Goal: Information Seeking & Learning: Learn about a topic

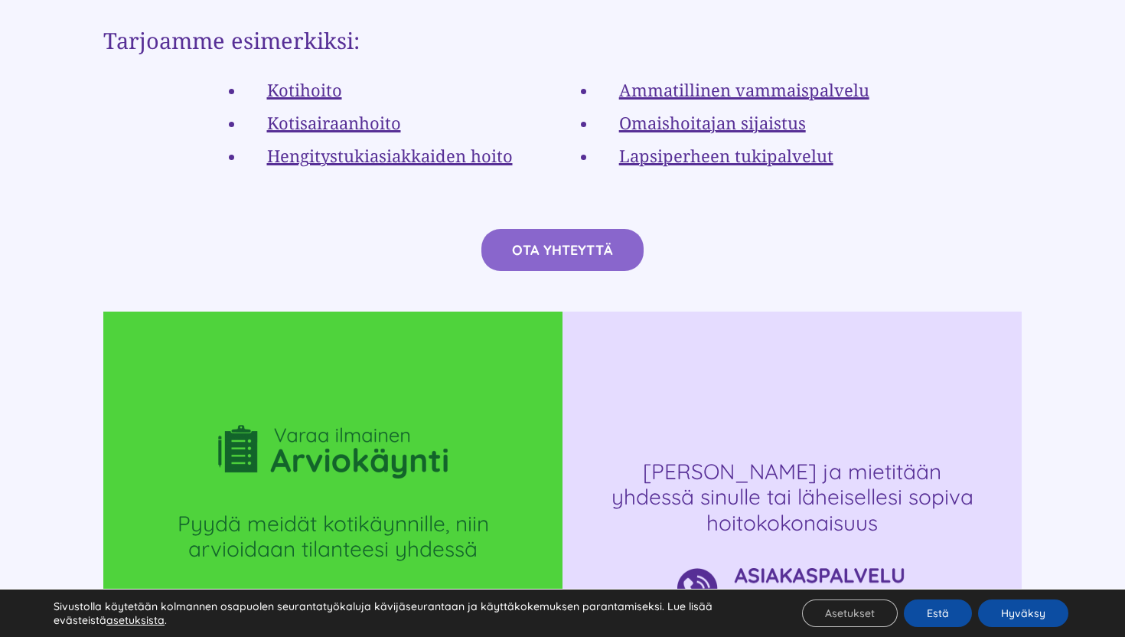
scroll to position [2902, 0]
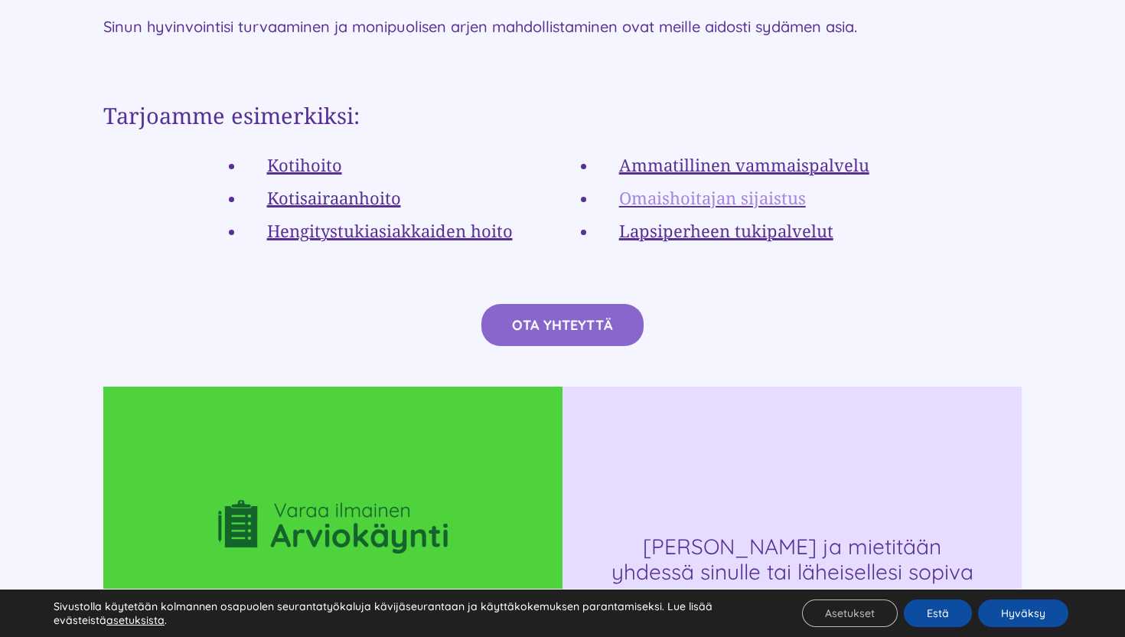
click at [701, 186] on link "Omaishoitajan sijaistus" at bounding box center [712, 197] width 187 height 23
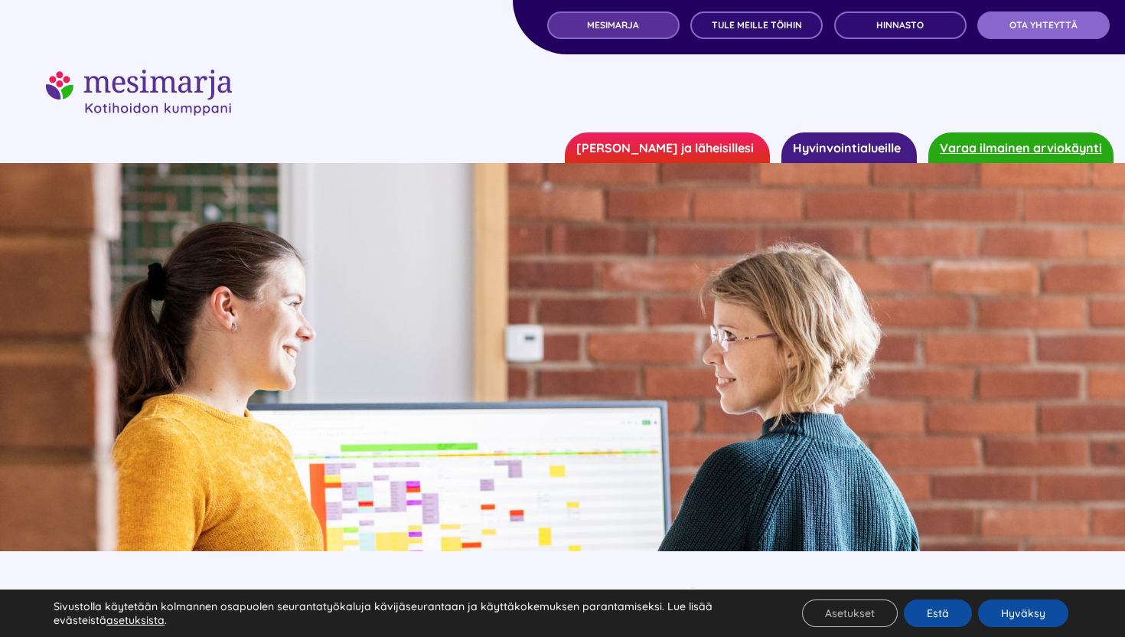
click at [625, 38] on link "MESIMARJA" at bounding box center [613, 25] width 132 height 28
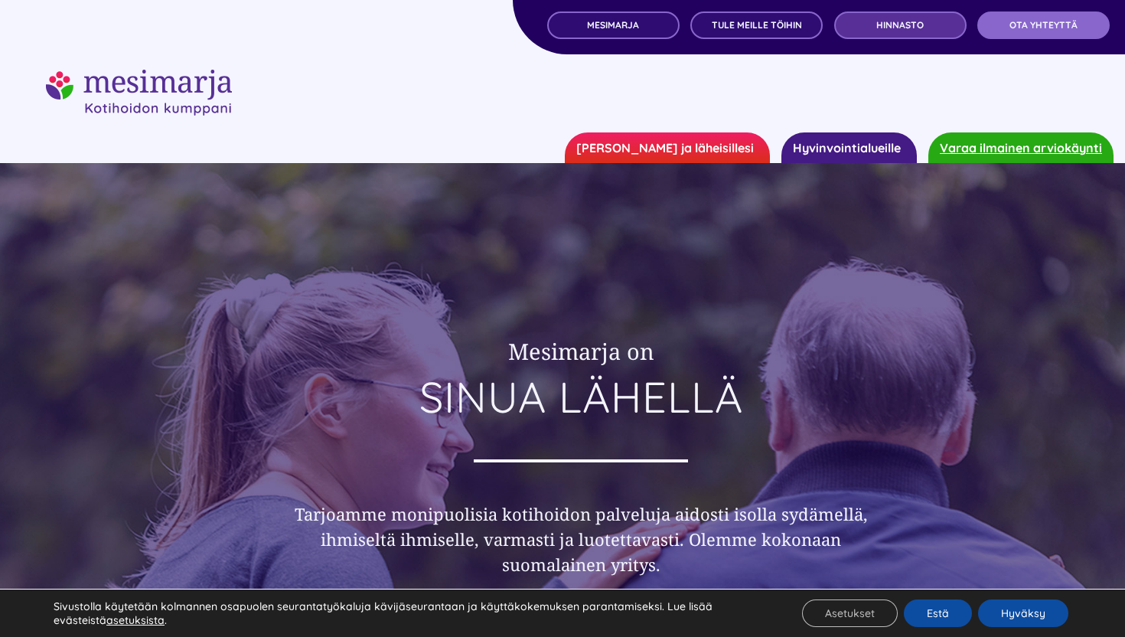
click at [880, 30] on span "Hinnasto" at bounding box center [899, 25] width 47 height 11
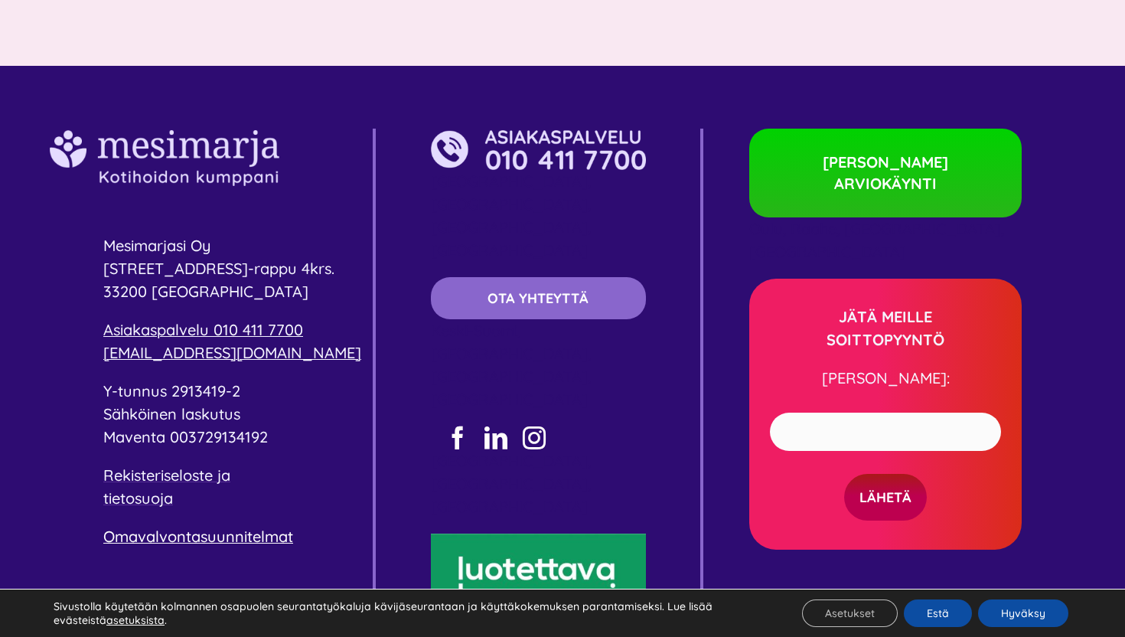
scroll to position [5175, 0]
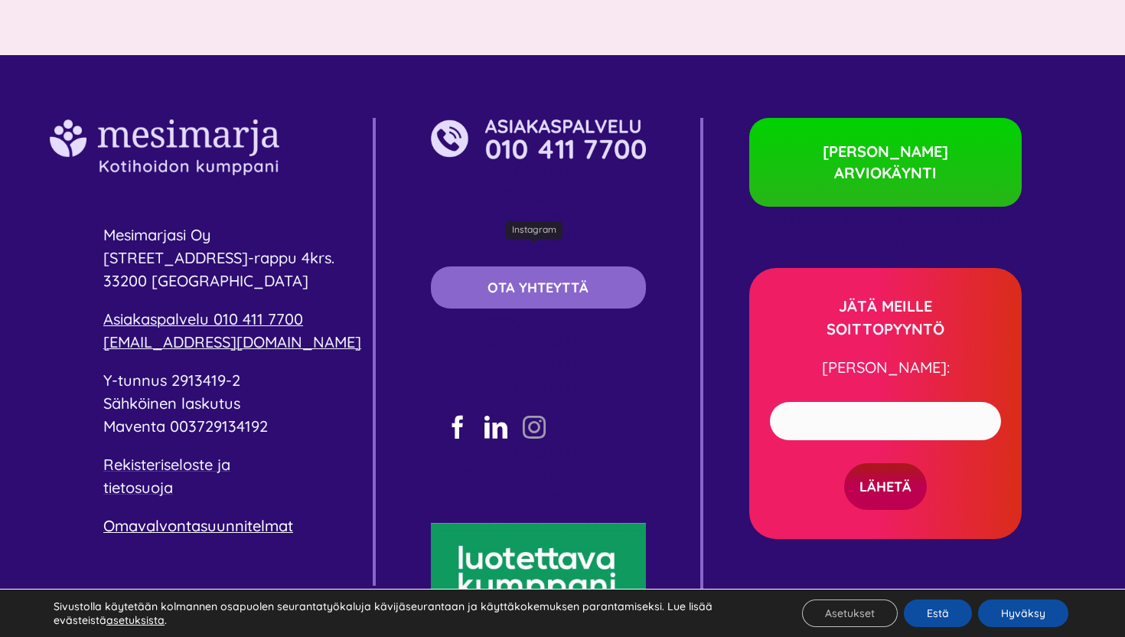
click at [529, 416] on link "instagram" at bounding box center [534, 427] width 23 height 23
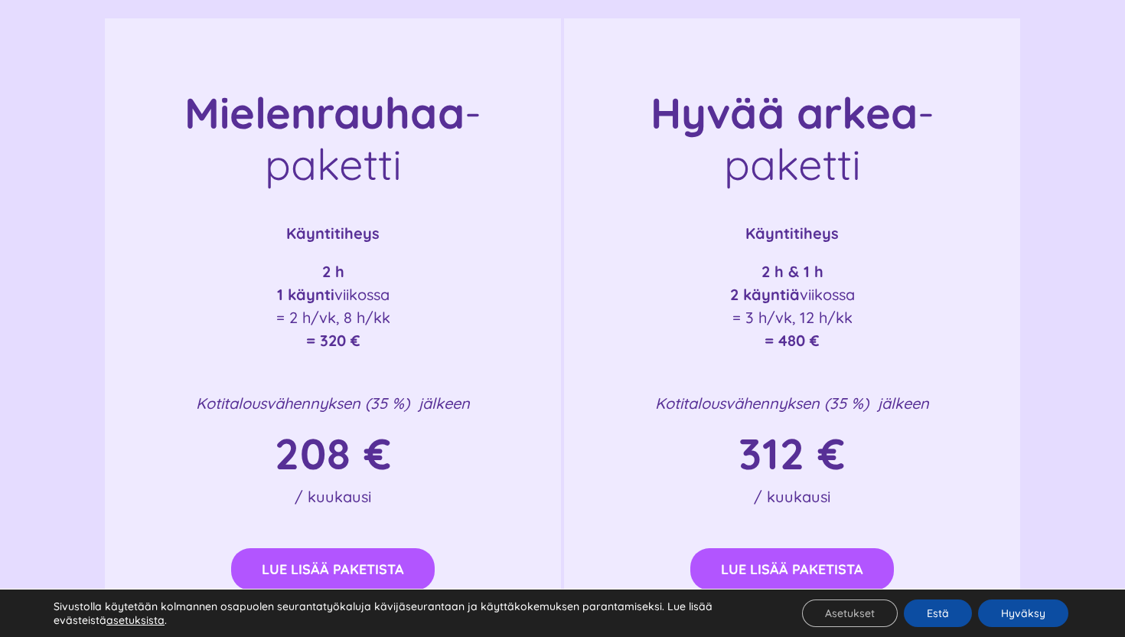
scroll to position [2371, 0]
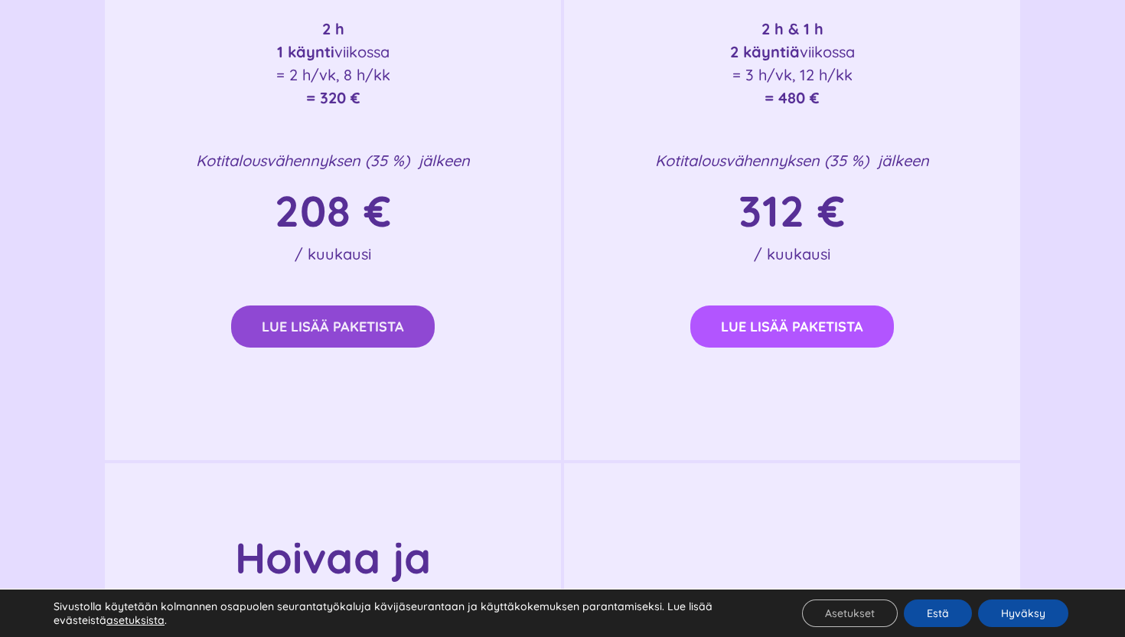
click at [370, 318] on span "Lue lisää paketista" at bounding box center [333, 326] width 142 height 16
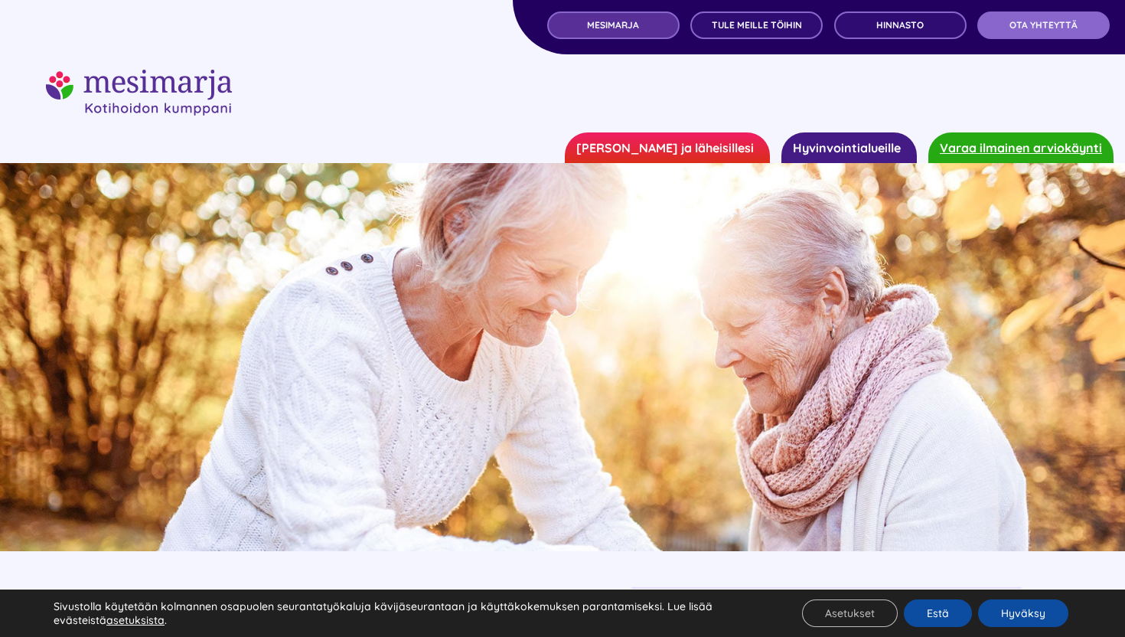
click at [635, 23] on span "MESIMARJA" at bounding box center [613, 25] width 52 height 11
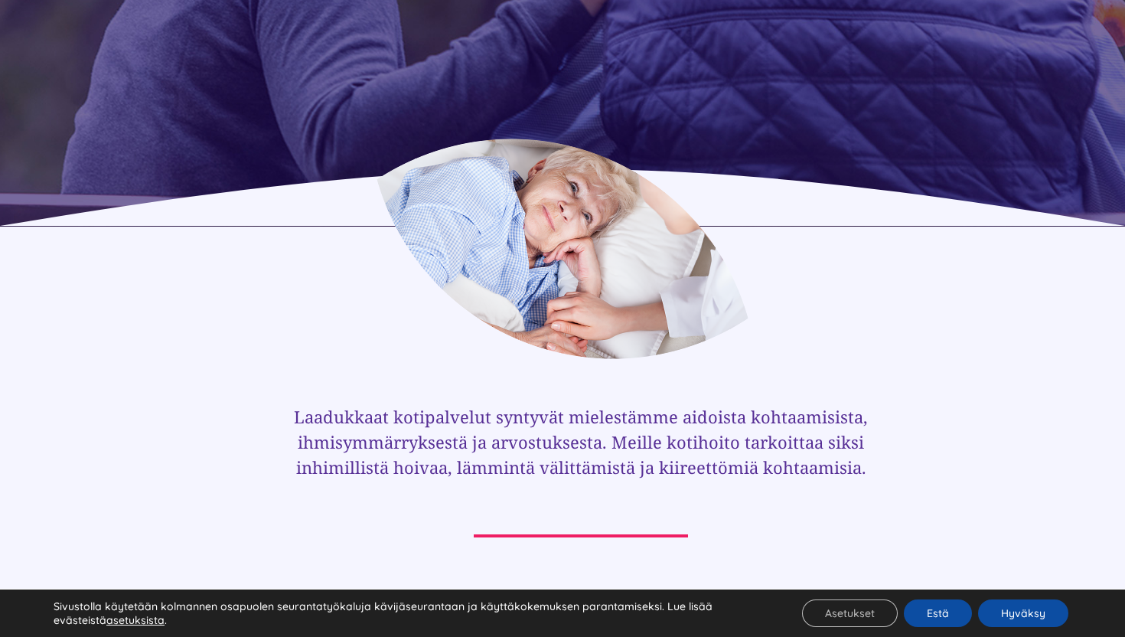
scroll to position [590, 0]
